Goal: Register for event/course: Sign up to attend an event or enroll in a course

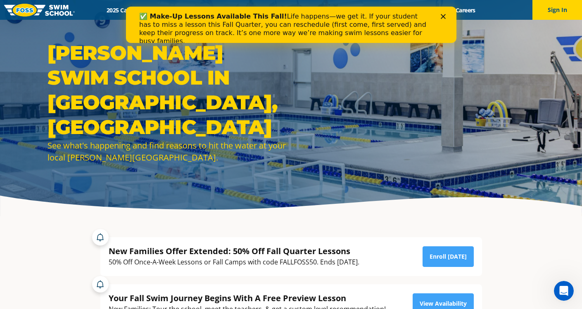
click at [443, 16] on polygon "Close" at bounding box center [442, 16] width 5 height 5
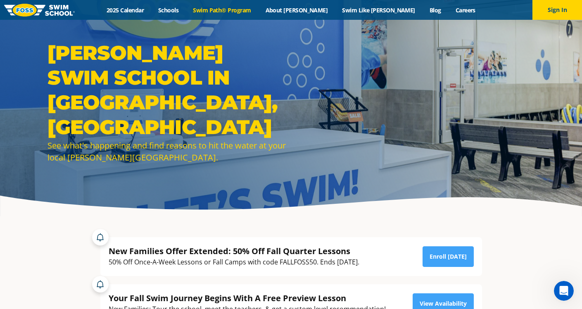
click at [246, 7] on link "Swim Path® Program" at bounding box center [222, 10] width 72 height 8
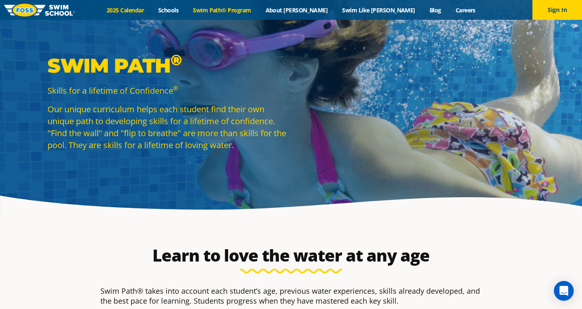
click at [151, 10] on link "2025 Calendar" at bounding box center [125, 10] width 52 height 8
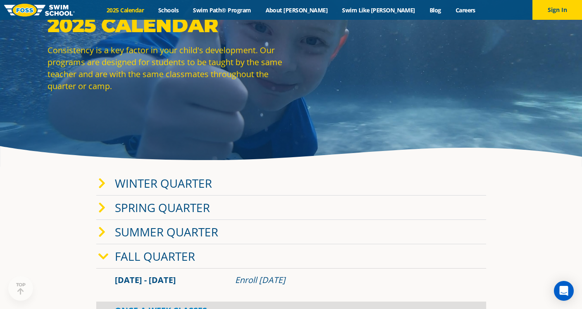
scroll to position [68, 0]
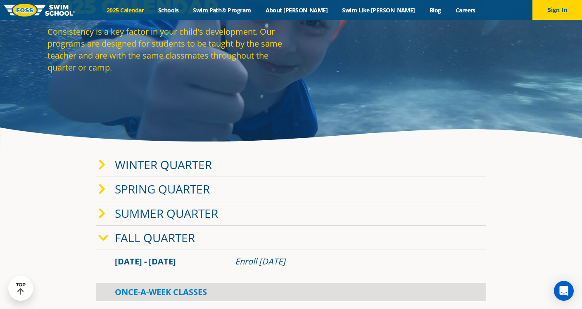
click at [106, 160] on span at bounding box center [106, 165] width 17 height 12
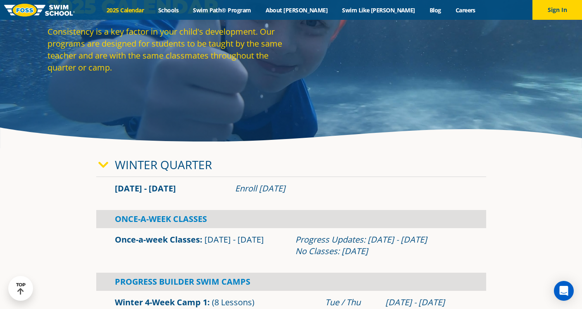
click at [106, 160] on icon at bounding box center [103, 165] width 10 height 12
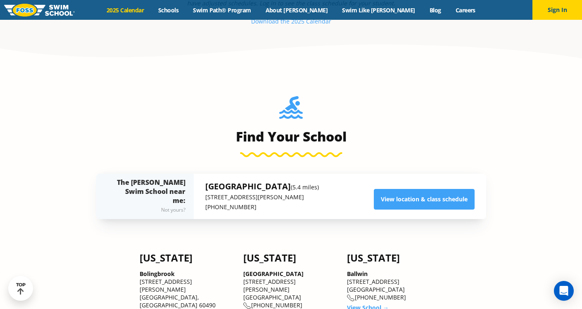
scroll to position [530, 0]
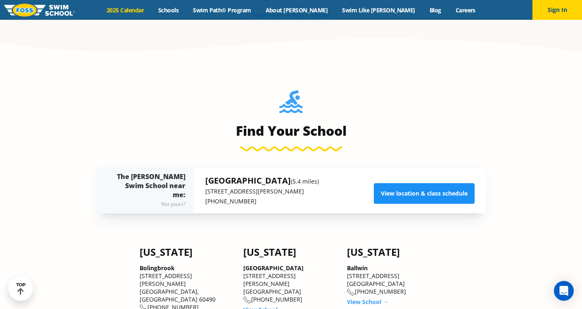
click at [382, 192] on link "View location & class schedule" at bounding box center [424, 193] width 101 height 21
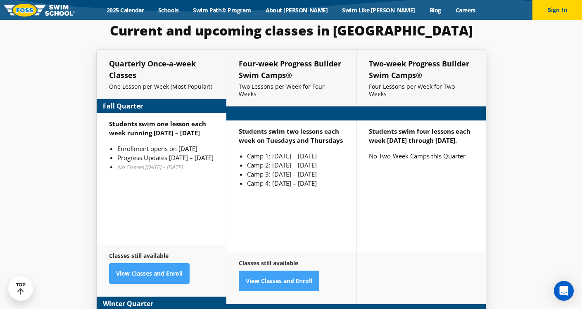
scroll to position [1943, 0]
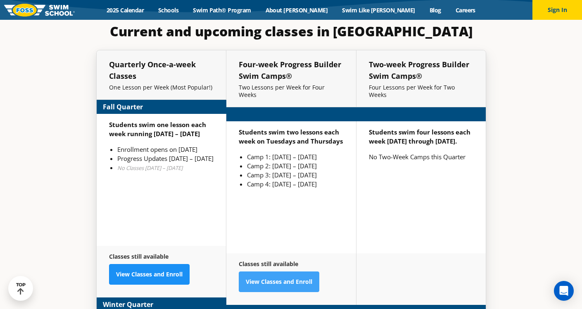
click at [166, 255] on strong "Classes still available" at bounding box center [138, 257] width 59 height 8
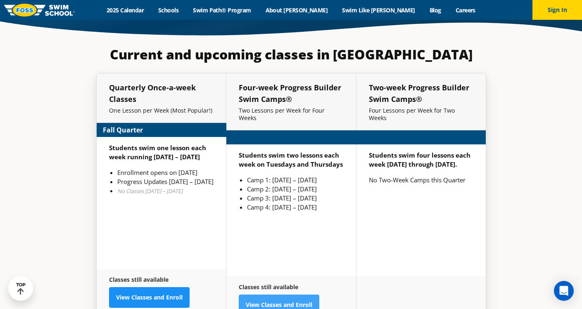
click at [163, 287] on link "View Classes and Enroll" at bounding box center [149, 297] width 80 height 21
